Goal: Answer question/provide support: Share knowledge or assist other users

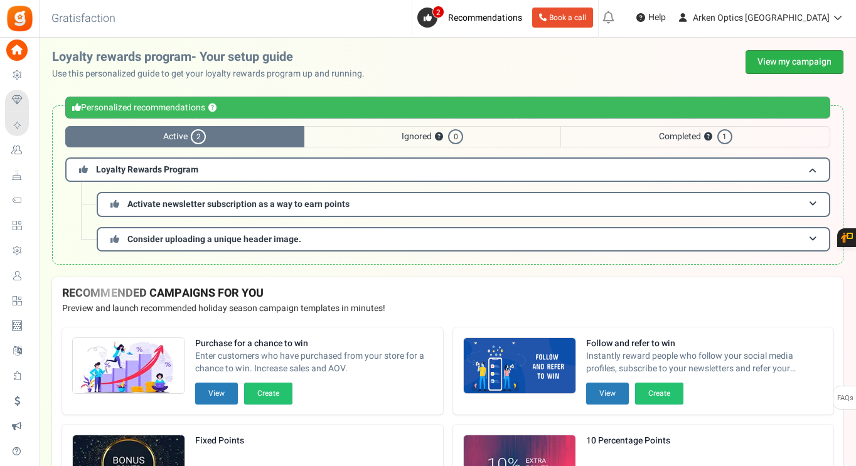
click at [794, 71] on link "View my campaign" at bounding box center [795, 62] width 98 height 24
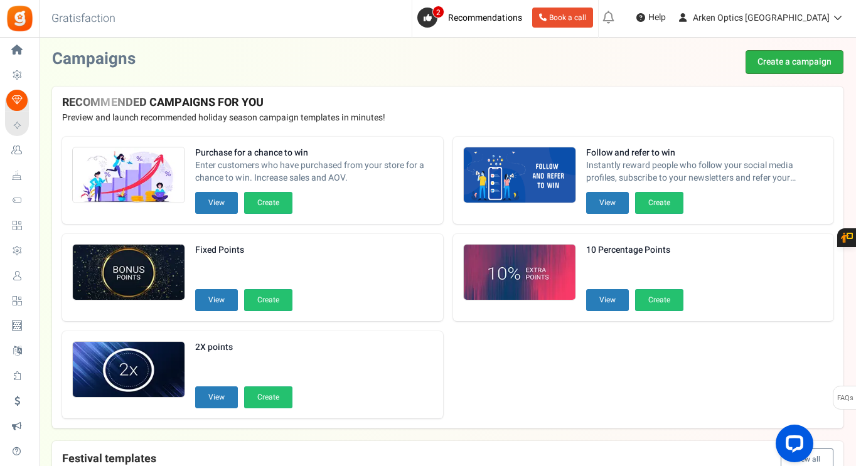
click at [802, 63] on link "Create a campaign" at bounding box center [795, 62] width 98 height 24
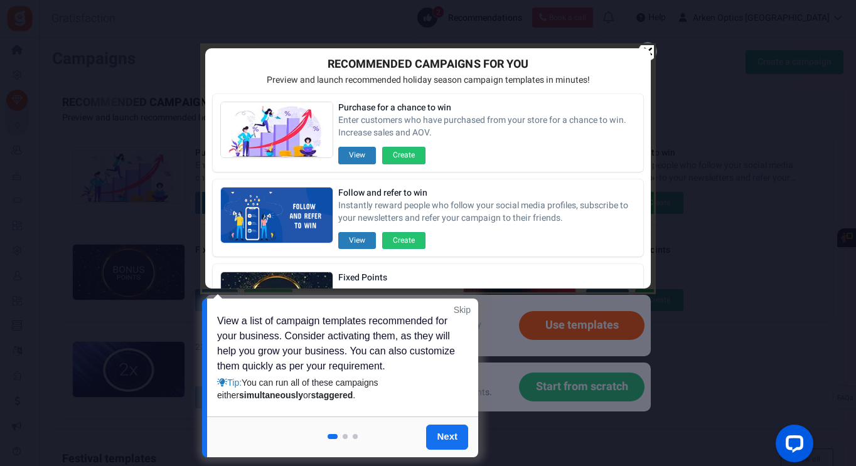
click at [466, 310] on link "Skip" at bounding box center [462, 310] width 17 height 13
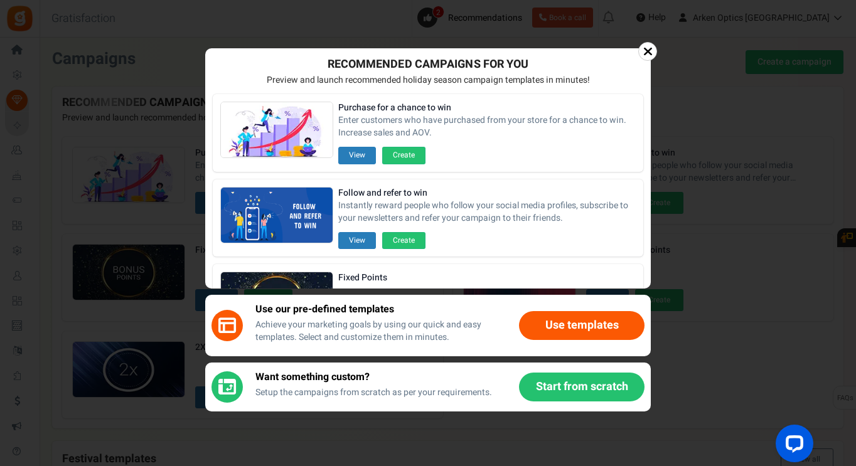
click at [648, 50] on icon at bounding box center [648, 51] width 9 height 13
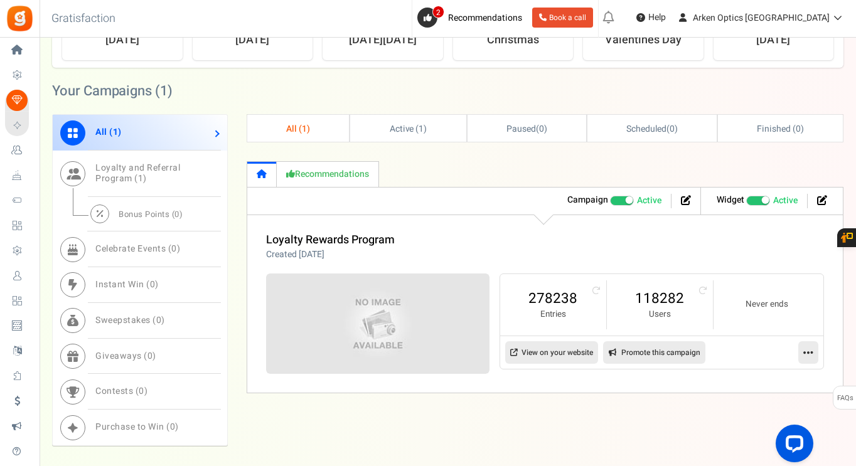
scroll to position [584, 0]
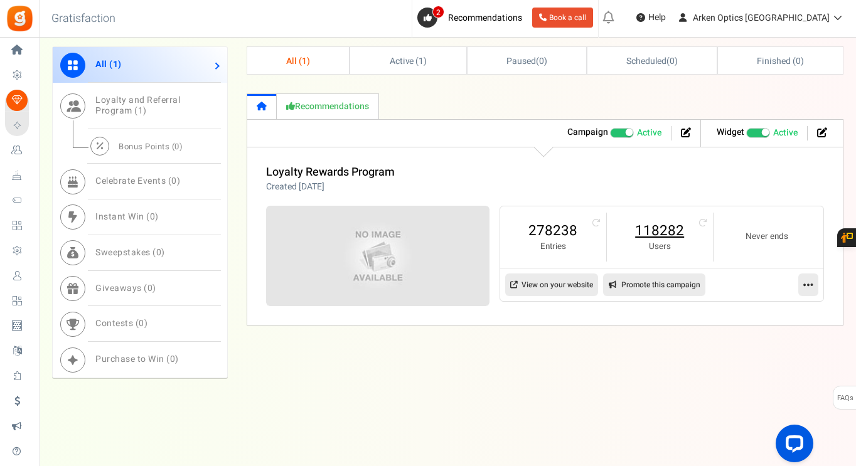
click at [662, 239] on link "118282" at bounding box center [660, 231] width 81 height 20
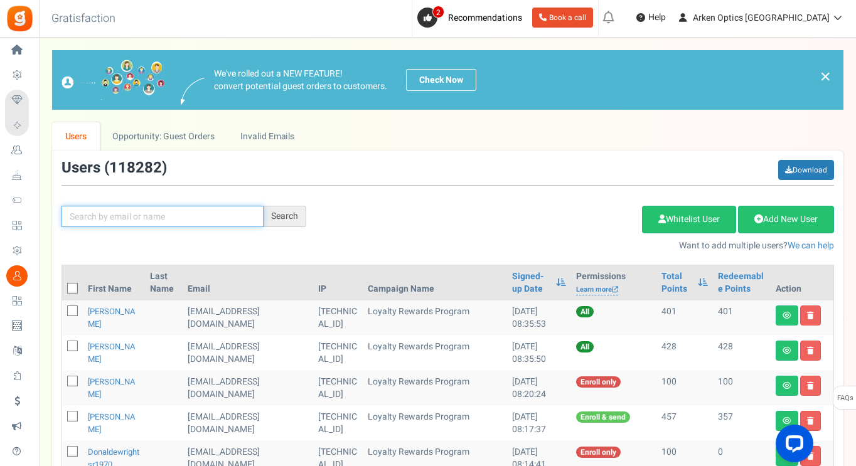
click at [131, 212] on input "text" at bounding box center [163, 216] width 202 height 21
paste input "[EMAIL_ADDRESS][DOMAIN_NAME]"
type input "[EMAIL_ADDRESS][DOMAIN_NAME]"
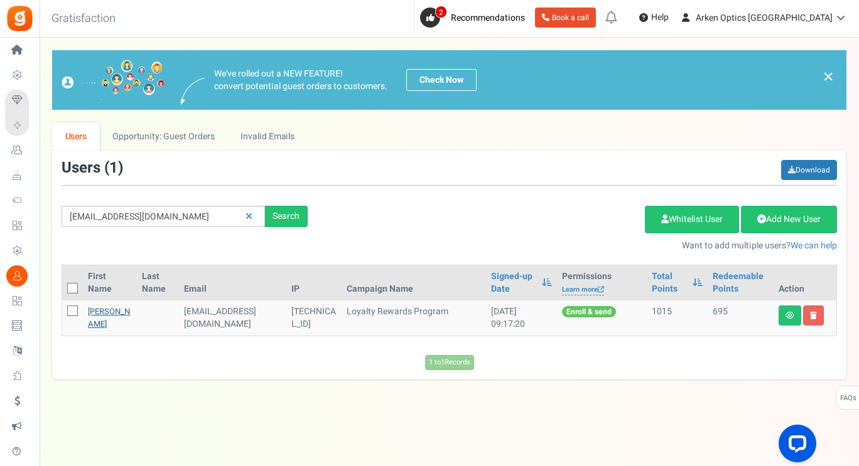
click at [96, 310] on link "[PERSON_NAME]" at bounding box center [109, 318] width 42 height 24
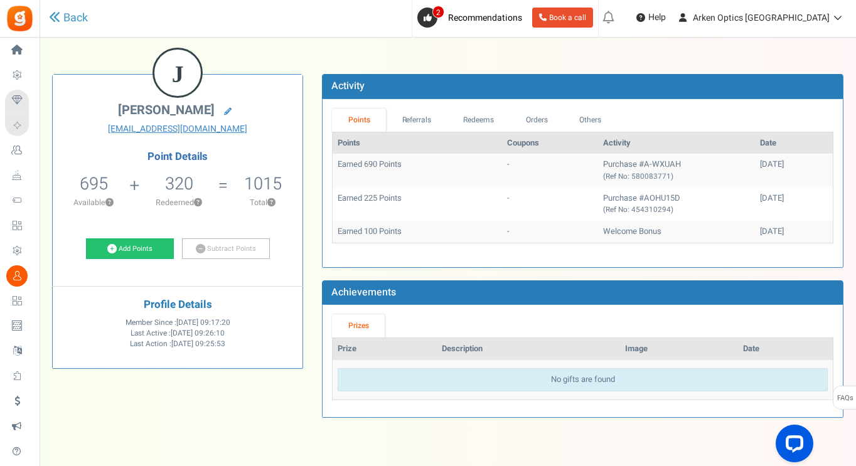
scroll to position [50, 0]
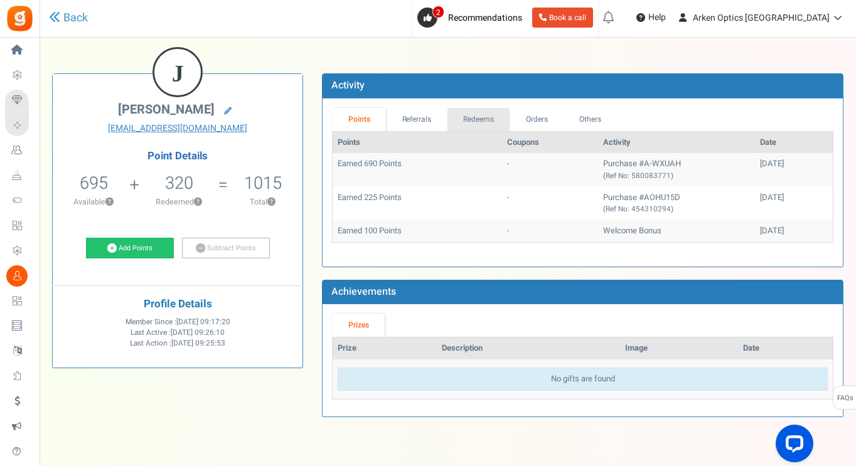
click at [476, 127] on link "Redeems" at bounding box center [479, 119] width 63 height 23
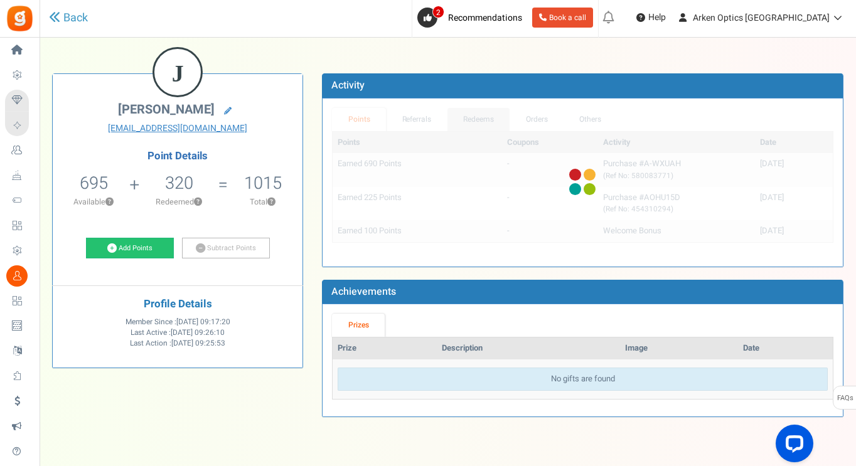
scroll to position [40, 0]
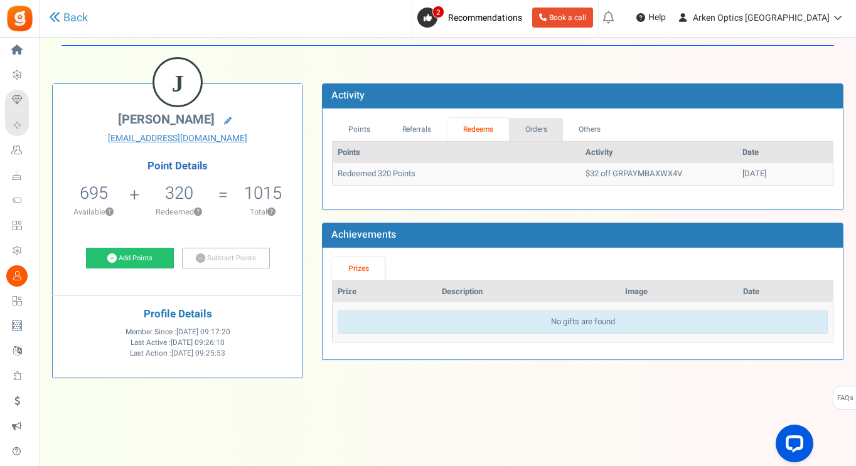
click at [535, 135] on link "Orders" at bounding box center [536, 129] width 54 height 23
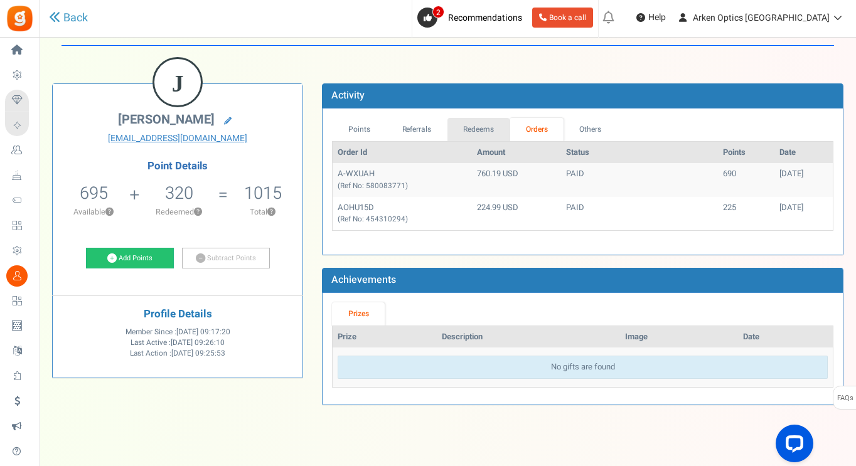
click at [484, 126] on link "Redeems" at bounding box center [479, 129] width 63 height 23
